Goal: Information Seeking & Learning: Check status

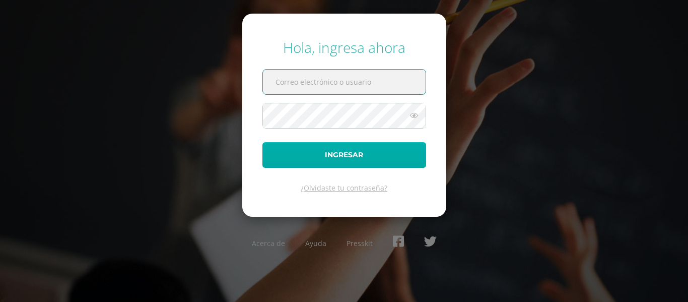
type input "a.bonilla.1ddb@gmail.com"
click at [381, 156] on button "Ingresar" at bounding box center [345, 155] width 164 height 26
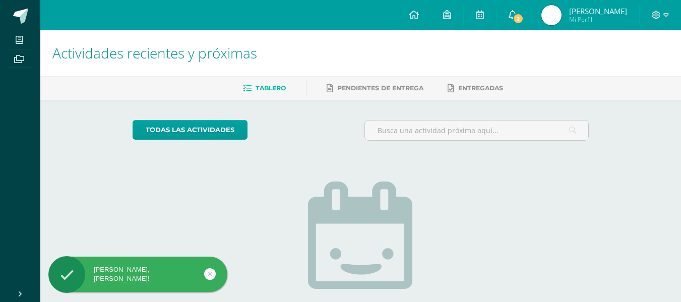
click at [520, 15] on span "2" at bounding box center [517, 18] width 11 height 11
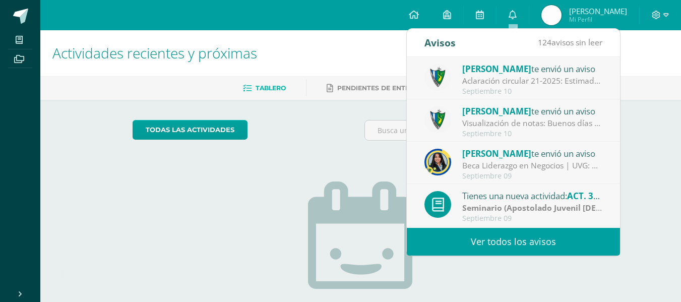
click at [518, 66] on div "Jose Pinto te envió un aviso" at bounding box center [532, 68] width 140 height 13
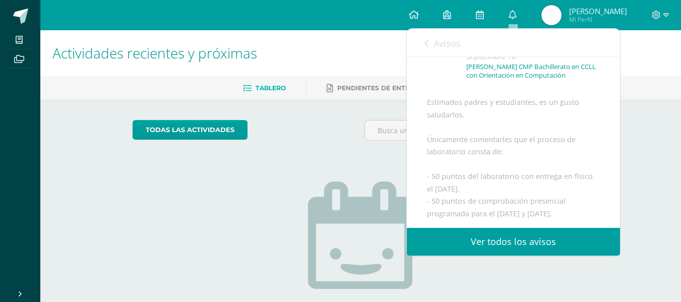
scroll to position [48, 0]
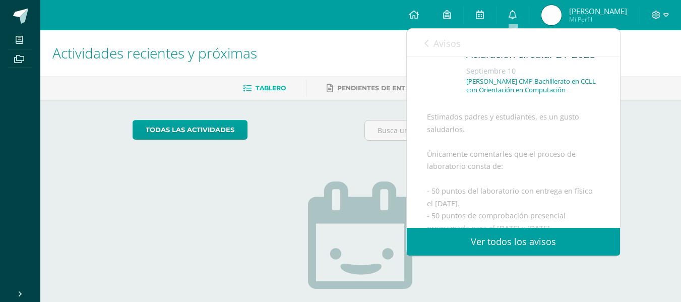
click at [427, 38] on link "Avisos" at bounding box center [442, 43] width 36 height 29
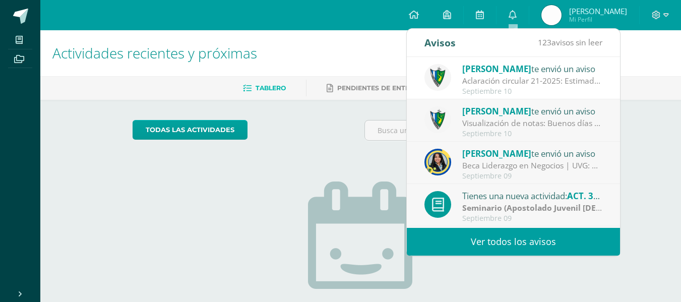
click at [543, 108] on div "Jose Pinto te envió un aviso" at bounding box center [532, 110] width 140 height 13
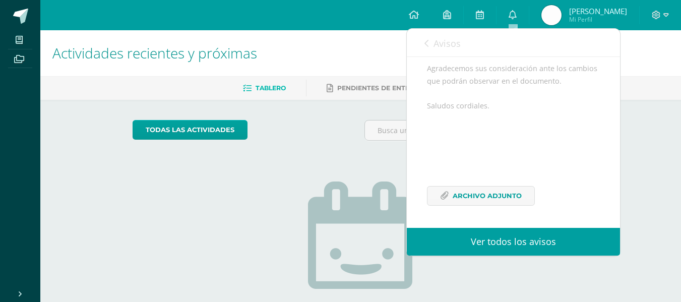
scroll to position [244, 0]
click at [505, 199] on span "Archivo Adjunto" at bounding box center [486, 195] width 69 height 19
click at [602, 17] on span "Mi Perfil" at bounding box center [598, 19] width 58 height 9
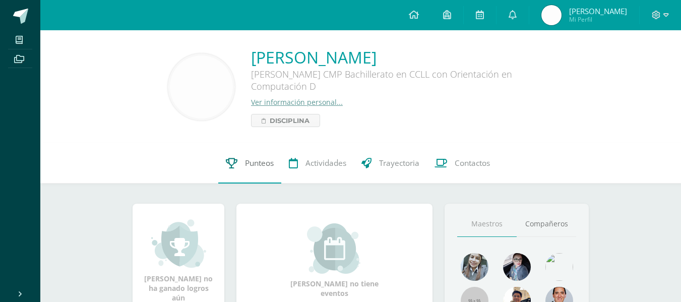
click at [245, 168] on span "Punteos" at bounding box center [259, 163] width 29 height 11
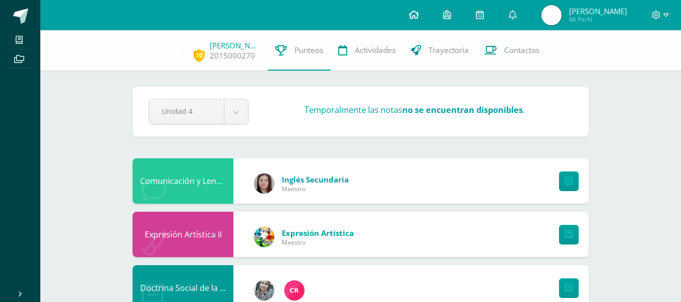
click at [411, 12] on icon at bounding box center [414, 14] width 10 height 9
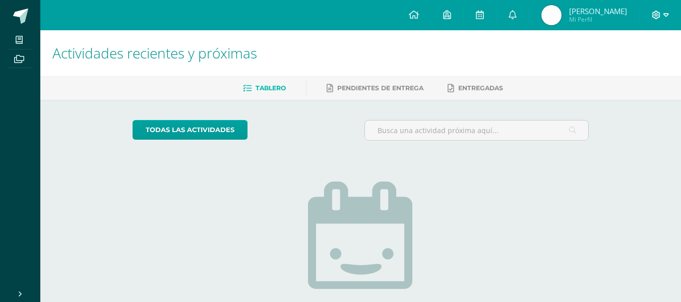
click at [661, 13] on span at bounding box center [660, 15] width 17 height 11
click at [640, 74] on link "Cerrar sesión" at bounding box center [629, 68] width 80 height 15
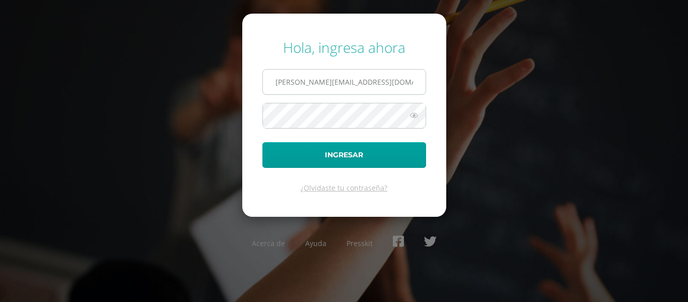
click at [394, 83] on input "[PERSON_NAME][EMAIL_ADDRESS][DOMAIN_NAME]" at bounding box center [344, 82] width 163 height 25
type input "[PERSON_NAME][EMAIL_ADDRESS][DOMAIN_NAME]"
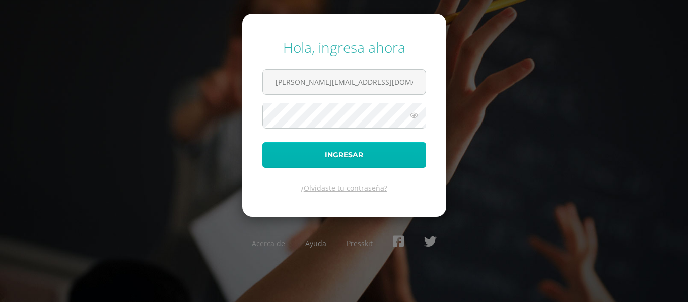
click at [341, 153] on button "Ingresar" at bounding box center [345, 155] width 164 height 26
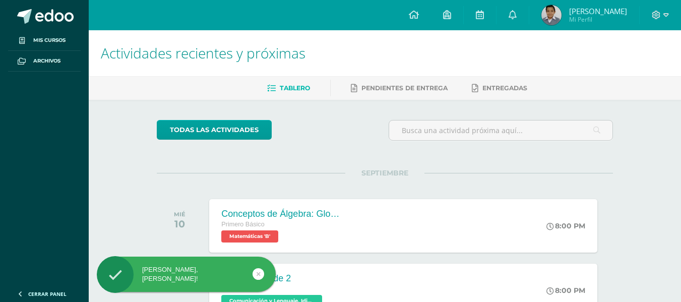
click at [582, 15] on span "Mi Perfil" at bounding box center [598, 19] width 58 height 9
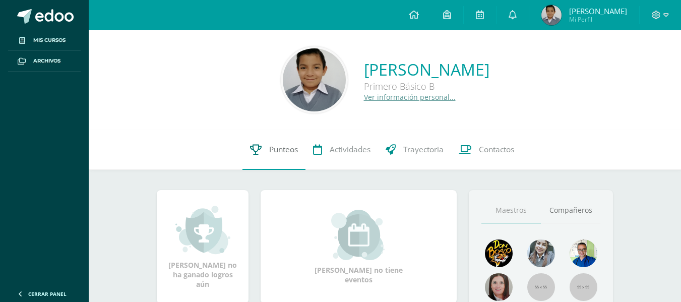
click at [271, 147] on span "Punteos" at bounding box center [283, 149] width 29 height 11
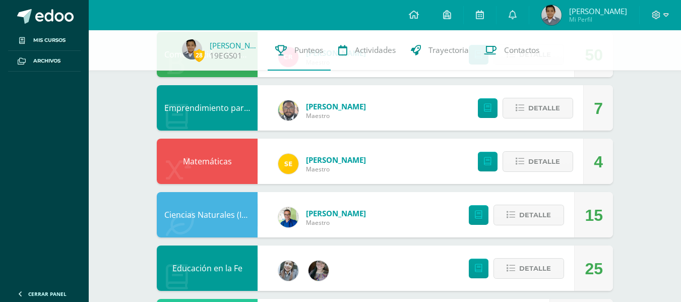
scroll to position [234, 0]
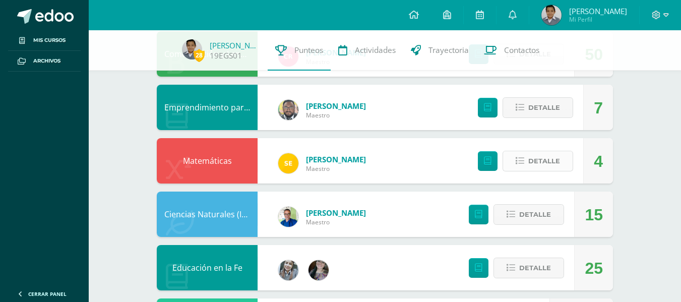
click at [535, 160] on span "Detalle" at bounding box center [544, 161] width 32 height 19
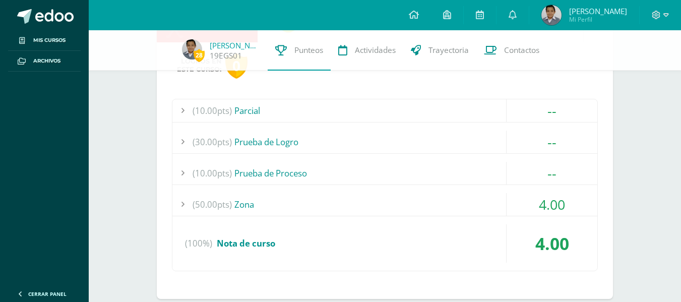
scroll to position [379, 0]
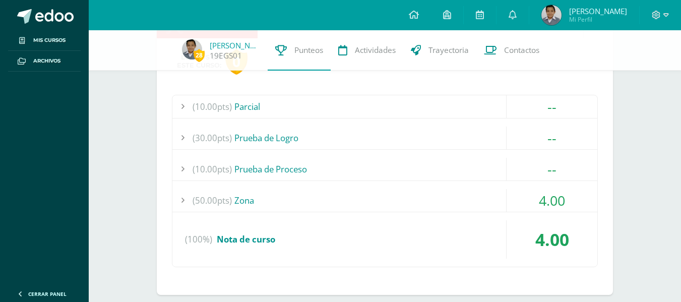
click at [254, 200] on div "(50.00pts) Zona" at bounding box center [384, 200] width 425 height 23
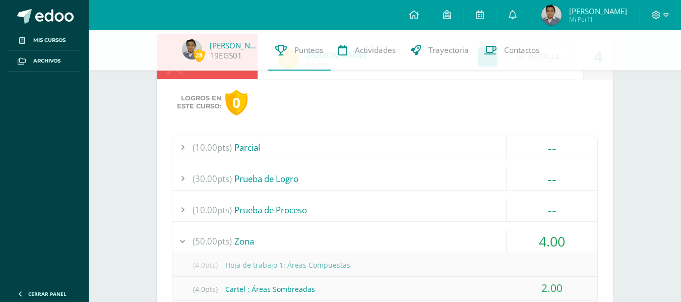
scroll to position [0, 0]
